Goal: Check status: Check status

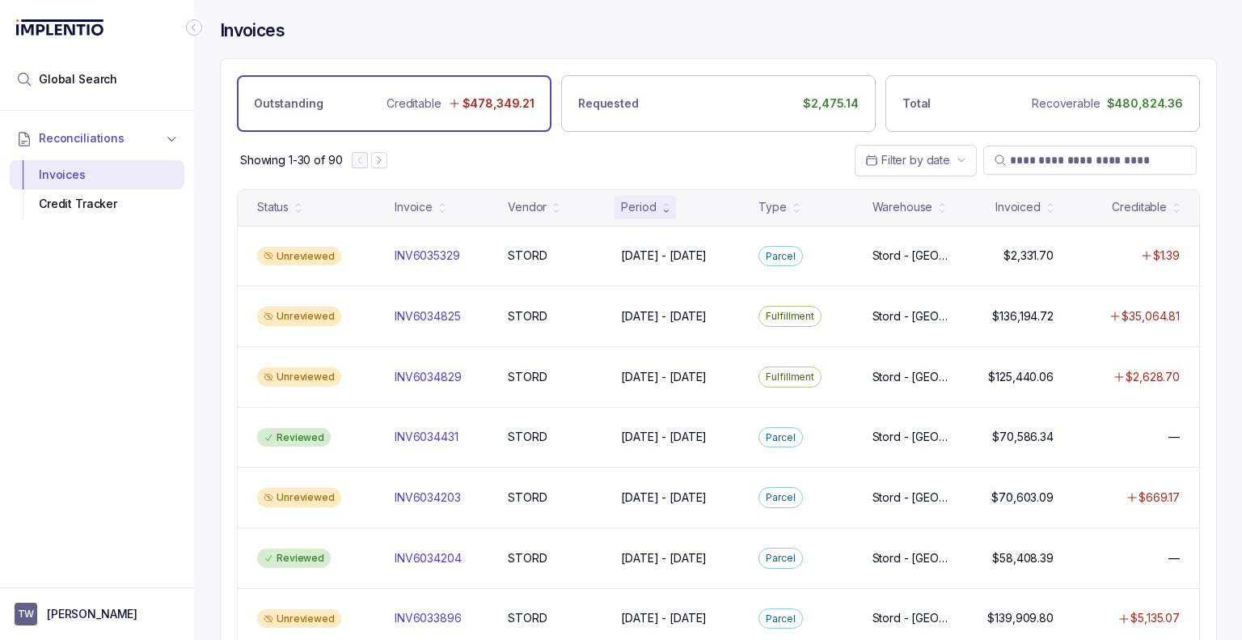
click at [681, 148] on div "Showing 1-30 of 90 Filter by date" at bounding box center [718, 160] width 995 height 57
click at [113, 84] on li "Global Search" at bounding box center [97, 79] width 175 height 36
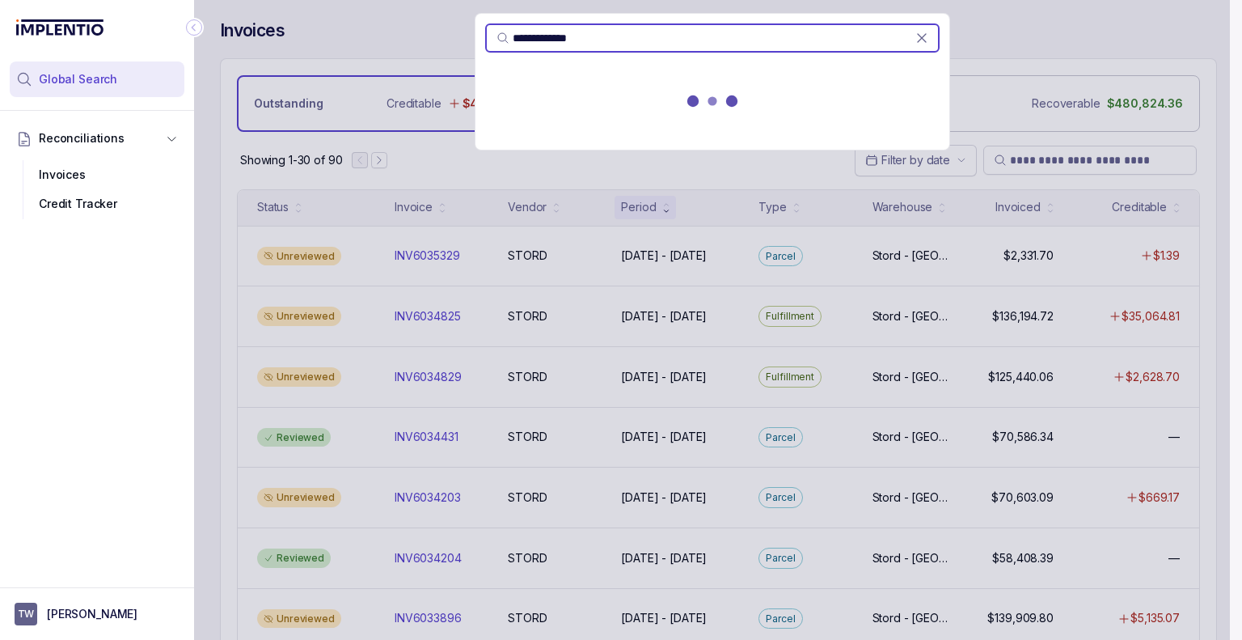
type input "**********"
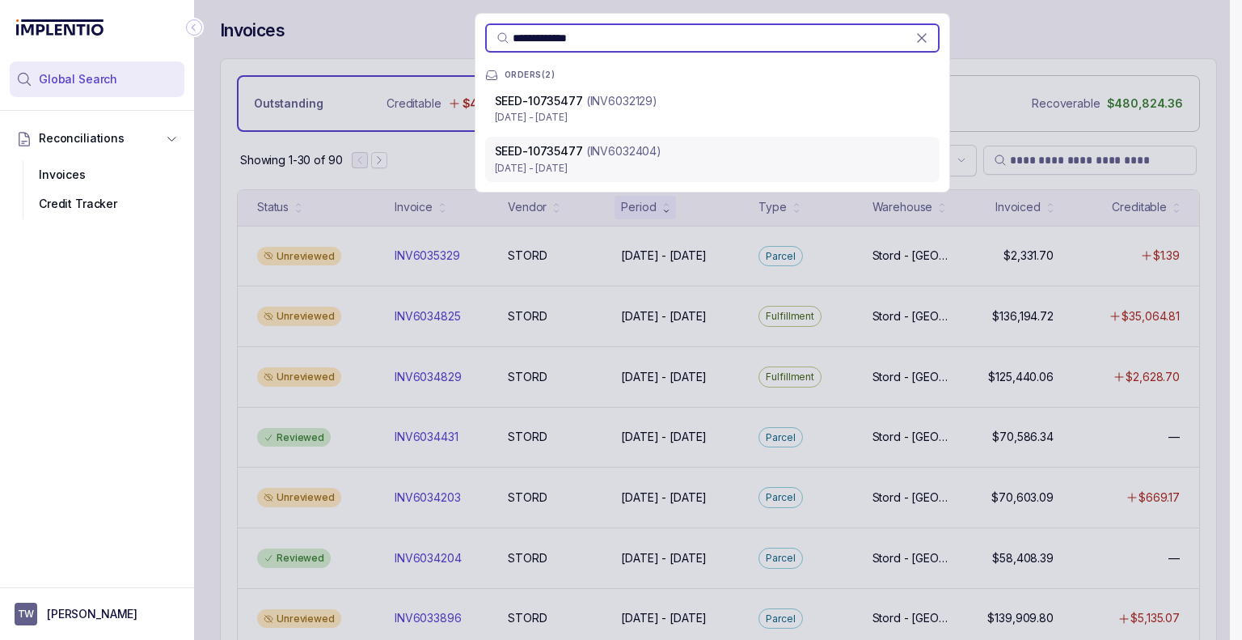
click at [598, 180] on div "SEED-10735477 (INV6032404) [DATE] - [DATE]" at bounding box center [712, 159] width 454 height 45
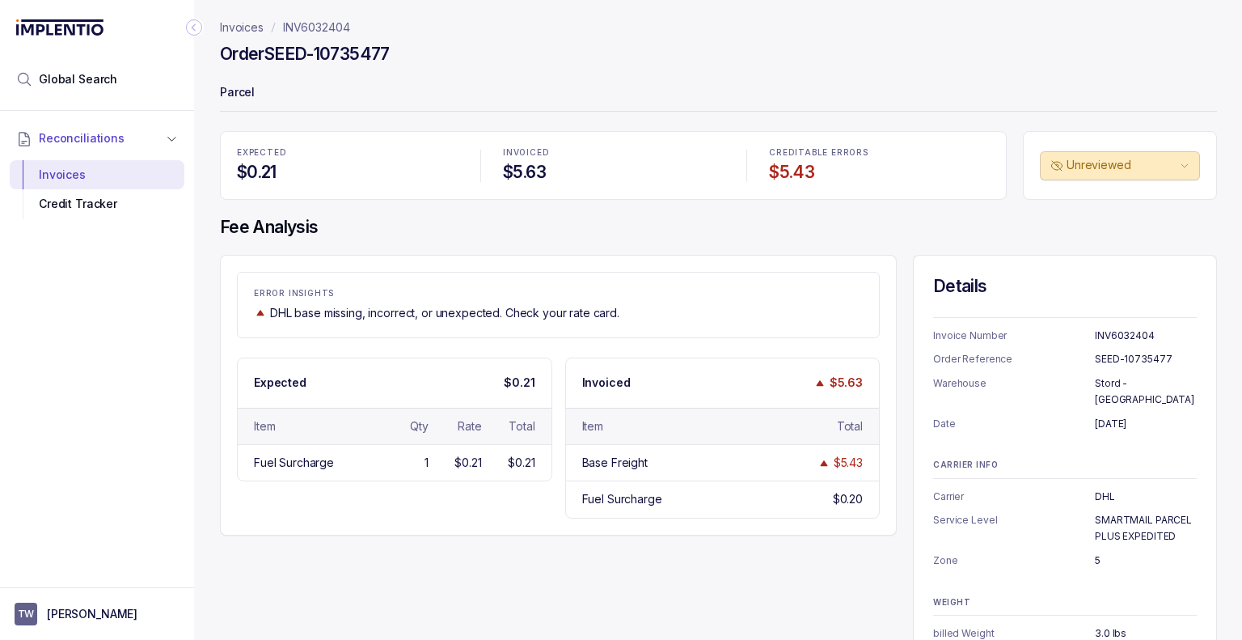
click at [445, 219] on h4 "Fee Analysis" at bounding box center [718, 227] width 997 height 23
click at [336, 26] on p "INV6032404" at bounding box center [316, 27] width 67 height 16
click at [336, 25] on p "INV6032404" at bounding box center [316, 27] width 67 height 16
drag, startPoint x: 319, startPoint y: 33, endPoint x: 277, endPoint y: 30, distance: 43.0
click at [277, 30] on nav "Invoices INV6032404" at bounding box center [718, 27] width 997 height 16
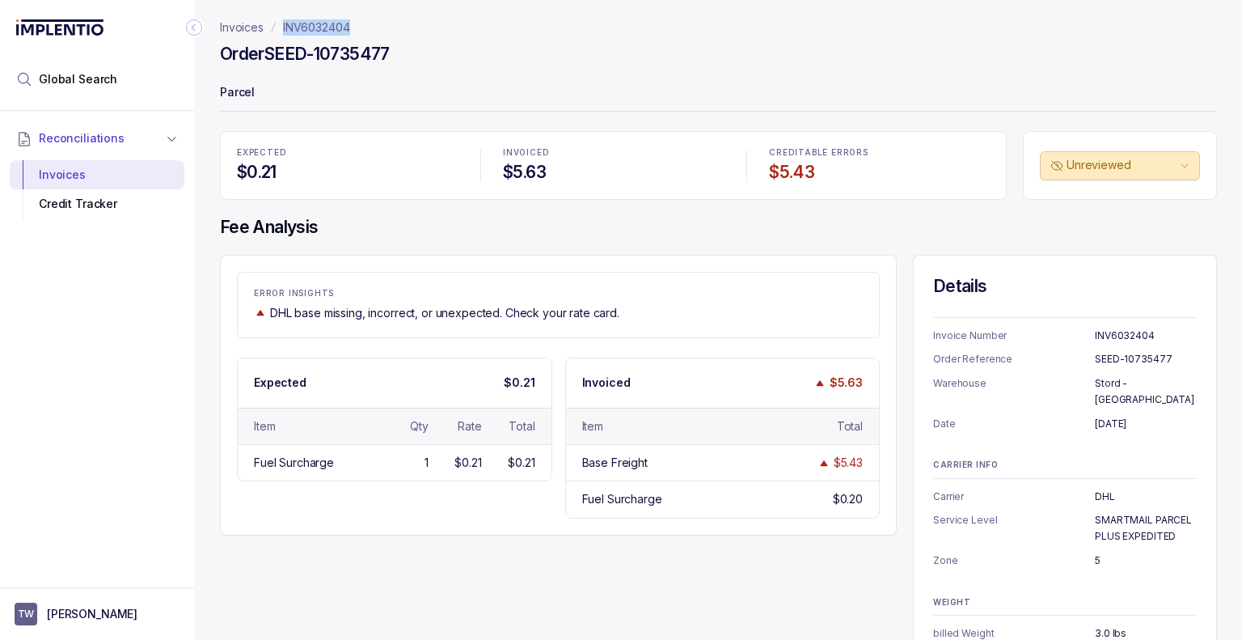
copy p "INV6032404"
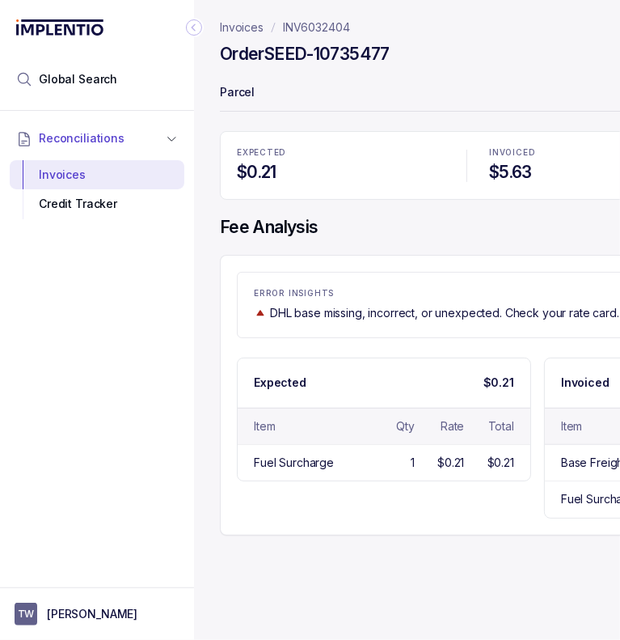
click at [191, 27] on icon "Collapse Icon" at bounding box center [194, 27] width 16 height 16
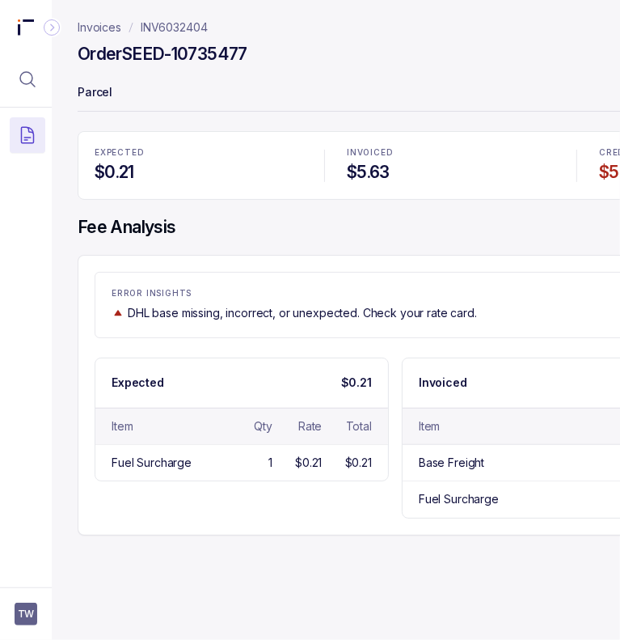
click at [216, 52] on h4 "Order SEED-10735477" at bounding box center [163, 54] width 170 height 23
copy h4 "10735477"
click at [298, 224] on h4 "Fee Analysis" at bounding box center [556, 227] width 956 height 23
click at [323, 124] on header "Invoices INV6032404 Order SEED-10735477 Parcel" at bounding box center [556, 65] width 956 height 131
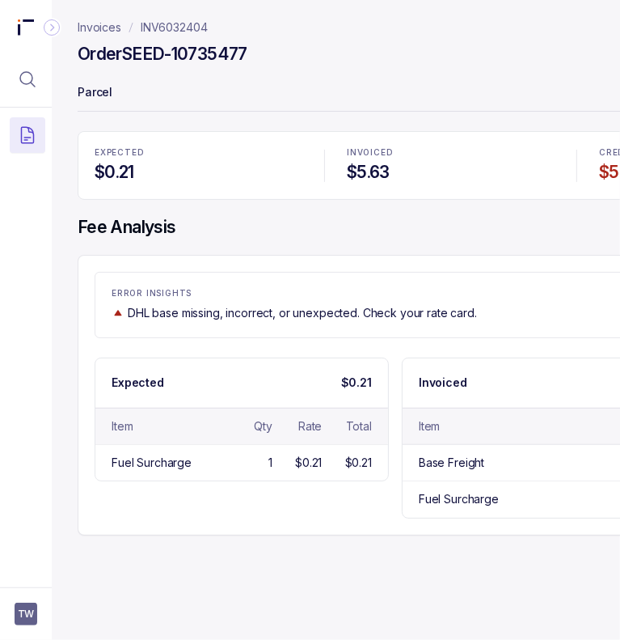
click at [168, 32] on p "INV6032404" at bounding box center [174, 27] width 67 height 16
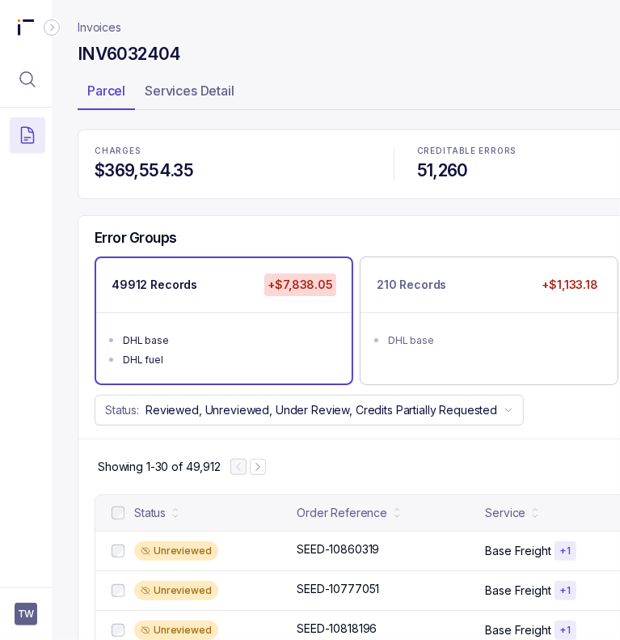
scroll to position [0, 424]
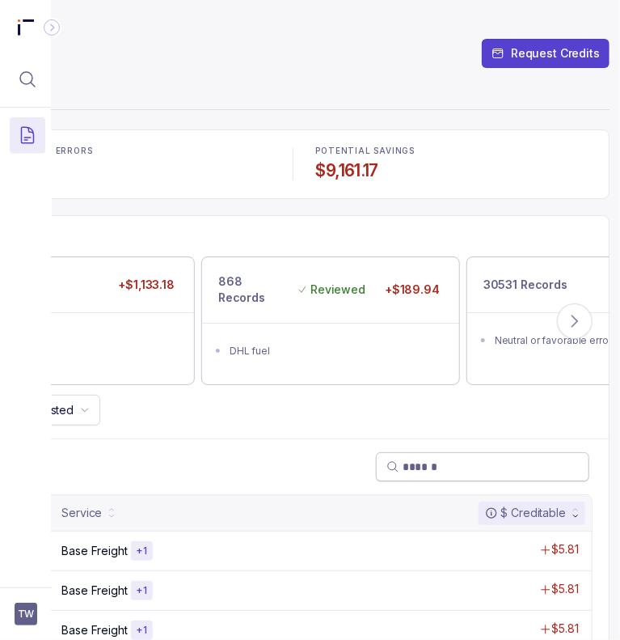
click at [473, 464] on input "search" at bounding box center [491, 467] width 176 height 16
paste input "********"
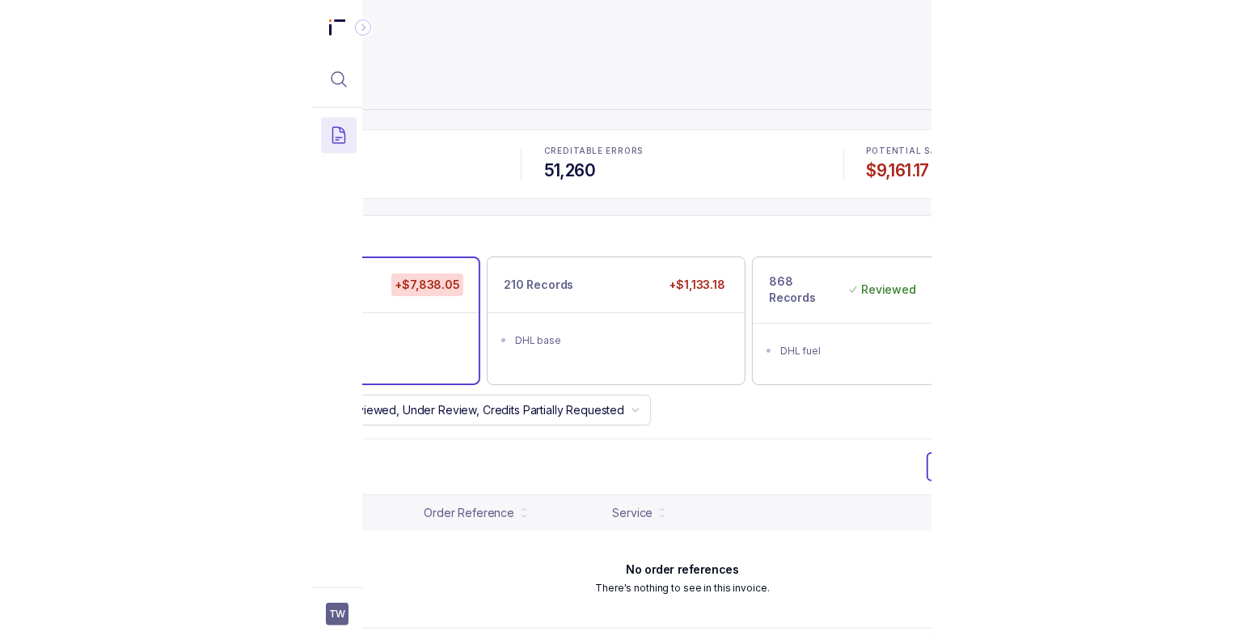
scroll to position [0, 18]
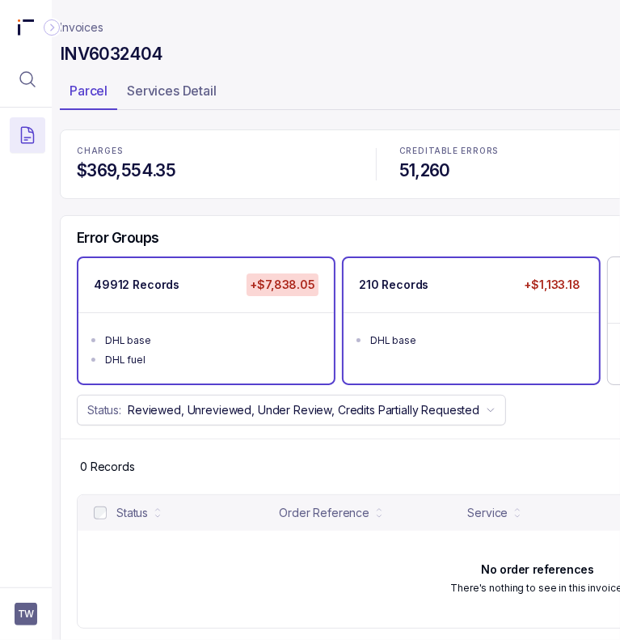
type input "********"
click at [451, 324] on ul "DHL base" at bounding box center [472, 338] width 256 height 52
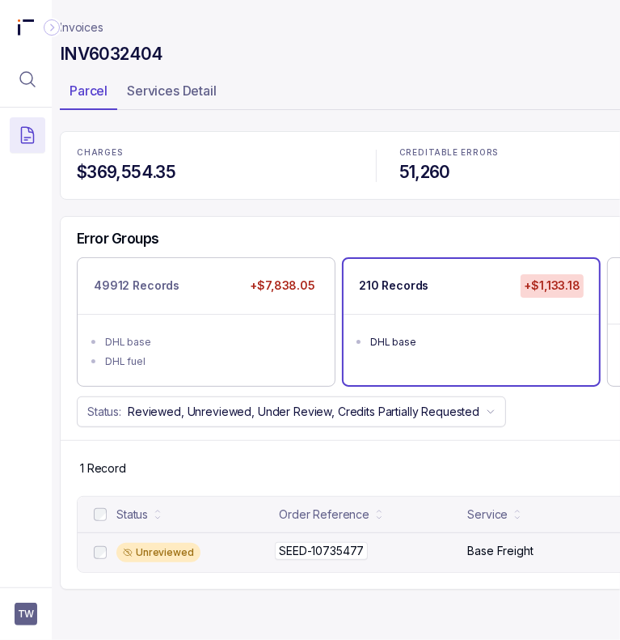
click at [332, 545] on p "SEED-10735477" at bounding box center [321, 551] width 93 height 18
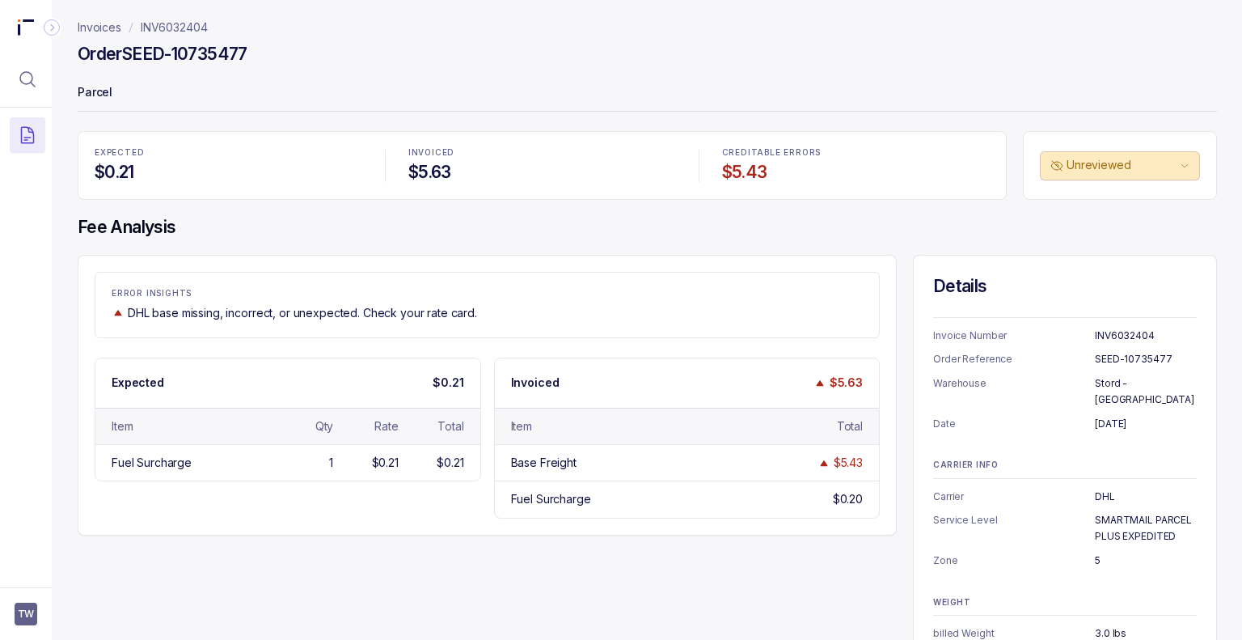
click at [463, 231] on h4 "Fee Analysis" at bounding box center [647, 227] width 1139 height 23
drag, startPoint x: 255, startPoint y: 48, endPoint x: 125, endPoint y: 61, distance: 130.9
click at [125, 61] on div "Order SEED-10735477" at bounding box center [647, 56] width 1139 height 29
copy h4 "SEED-10735477"
drag, startPoint x: 212, startPoint y: 17, endPoint x: 137, endPoint y: 32, distance: 75.8
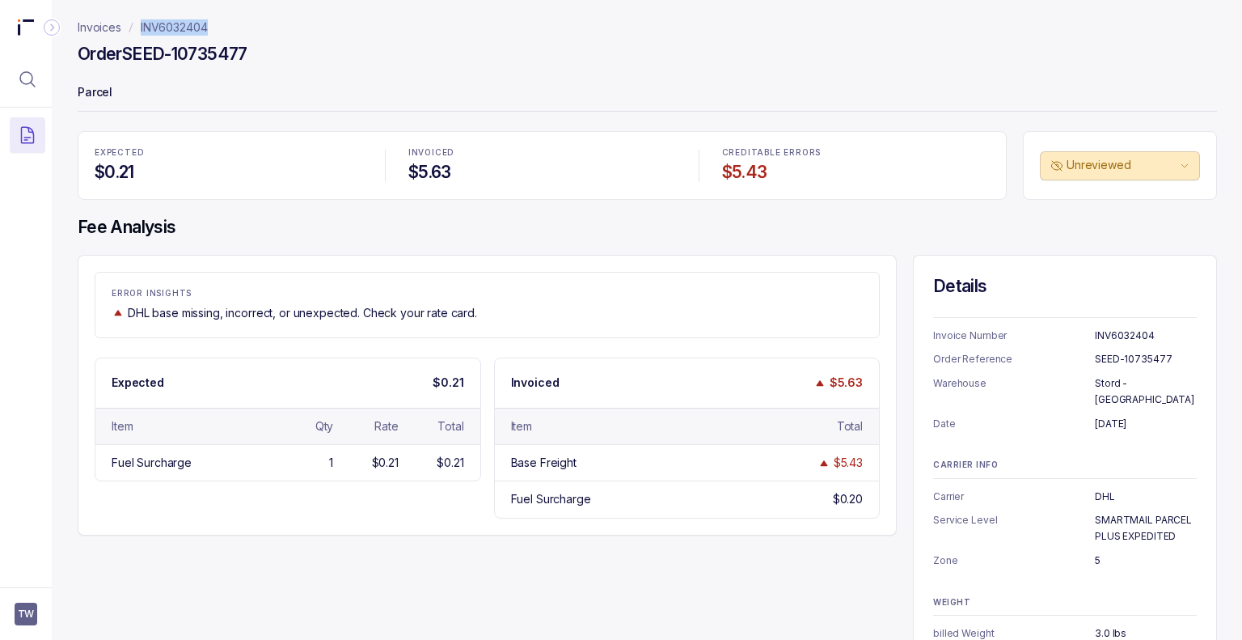
click at [137, 32] on header "Invoices INV6032404 Order SEED-10735477 Parcel" at bounding box center [647, 65] width 1139 height 131
copy p "INV6032404"
click at [15, 84] on button "Menu Icon Button MagnifyingGlassIcon" at bounding box center [28, 79] width 36 height 36
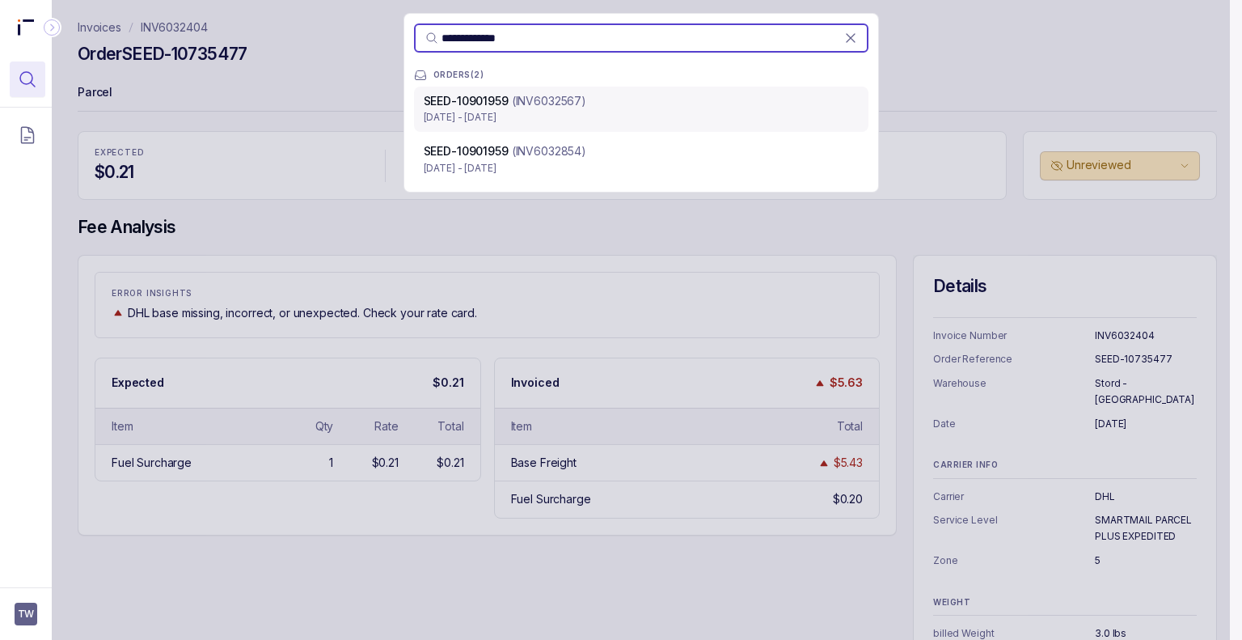
type input "**********"
click at [585, 93] on div "SEED-10901959 (INV6032567)" at bounding box center [641, 101] width 435 height 16
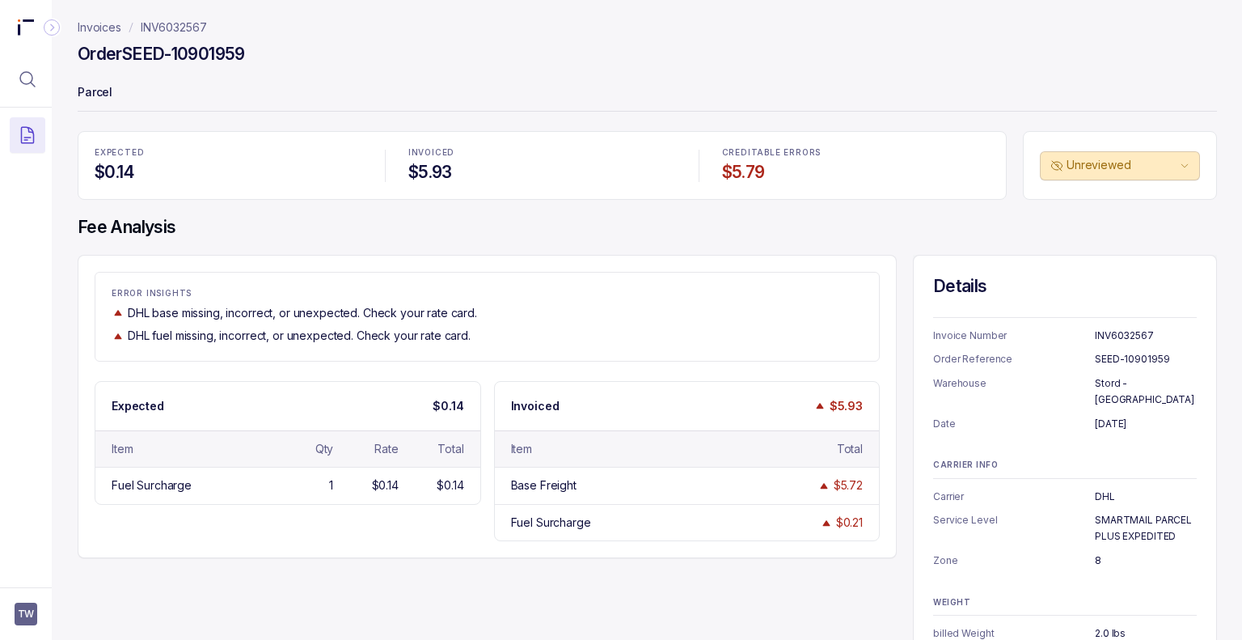
click at [357, 352] on div "ERROR INSIGHTS DHL base missing, incorrect, or unexpected. Check your rate card…" at bounding box center [487, 316] width 785 height 89
click at [347, 349] on div "ERROR INSIGHTS DHL base missing, incorrect, or unexpected. Check your rate card…" at bounding box center [487, 316] width 785 height 89
click at [116, 57] on div "Order SEED-10901959" at bounding box center [647, 56] width 1139 height 29
click at [116, 57] on h4 "Order SEED-10901959" at bounding box center [161, 54] width 167 height 23
drag, startPoint x: 266, startPoint y: 51, endPoint x: 125, endPoint y: 49, distance: 141.5
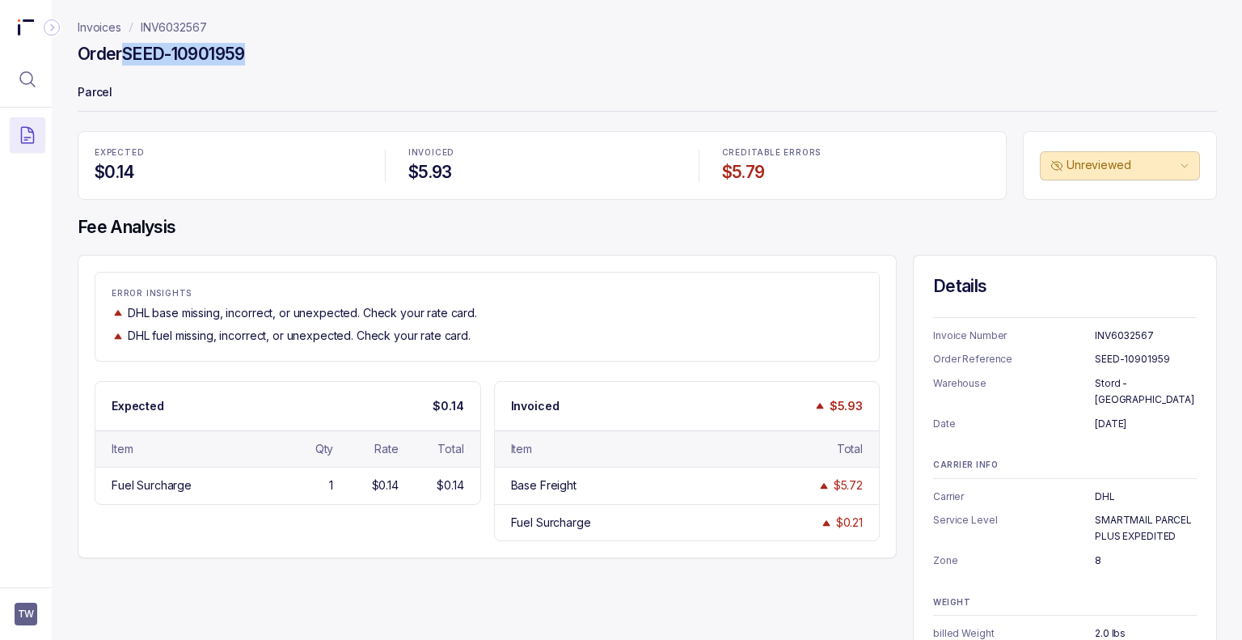
click at [125, 49] on div "Order SEED-10901959" at bounding box center [647, 56] width 1139 height 29
copy h4 "SEED-10901959"
drag, startPoint x: 227, startPoint y: 27, endPoint x: 137, endPoint y: 29, distance: 89.8
click at [137, 29] on nav "Invoices INV6032567" at bounding box center [647, 27] width 1139 height 16
copy p "INV6032567"
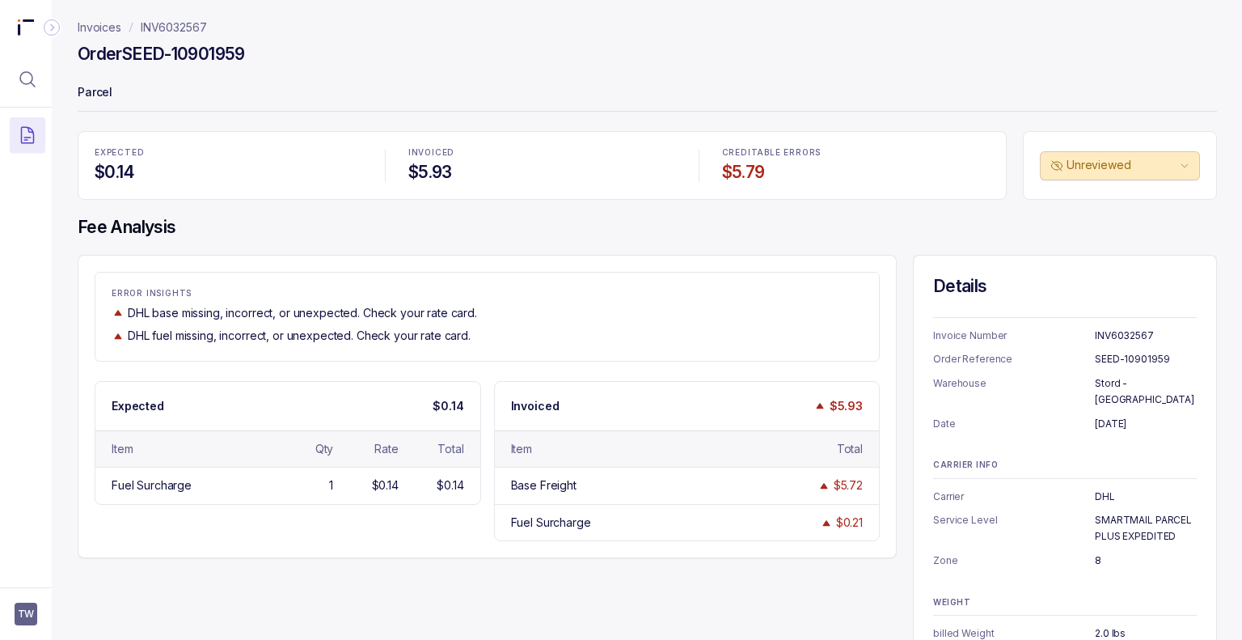
click at [598, 189] on div "INVOICED $5.93" at bounding box center [542, 165] width 287 height 54
click at [586, 189] on div "INVOICED $5.93" at bounding box center [542, 165] width 287 height 54
click at [543, 339] on div "DHL fuel missing, incorrect, or unexpected. Check your rate card." at bounding box center [487, 336] width 751 height 16
